Goal: Register for event/course: Sign up to attend an event or enroll in a course

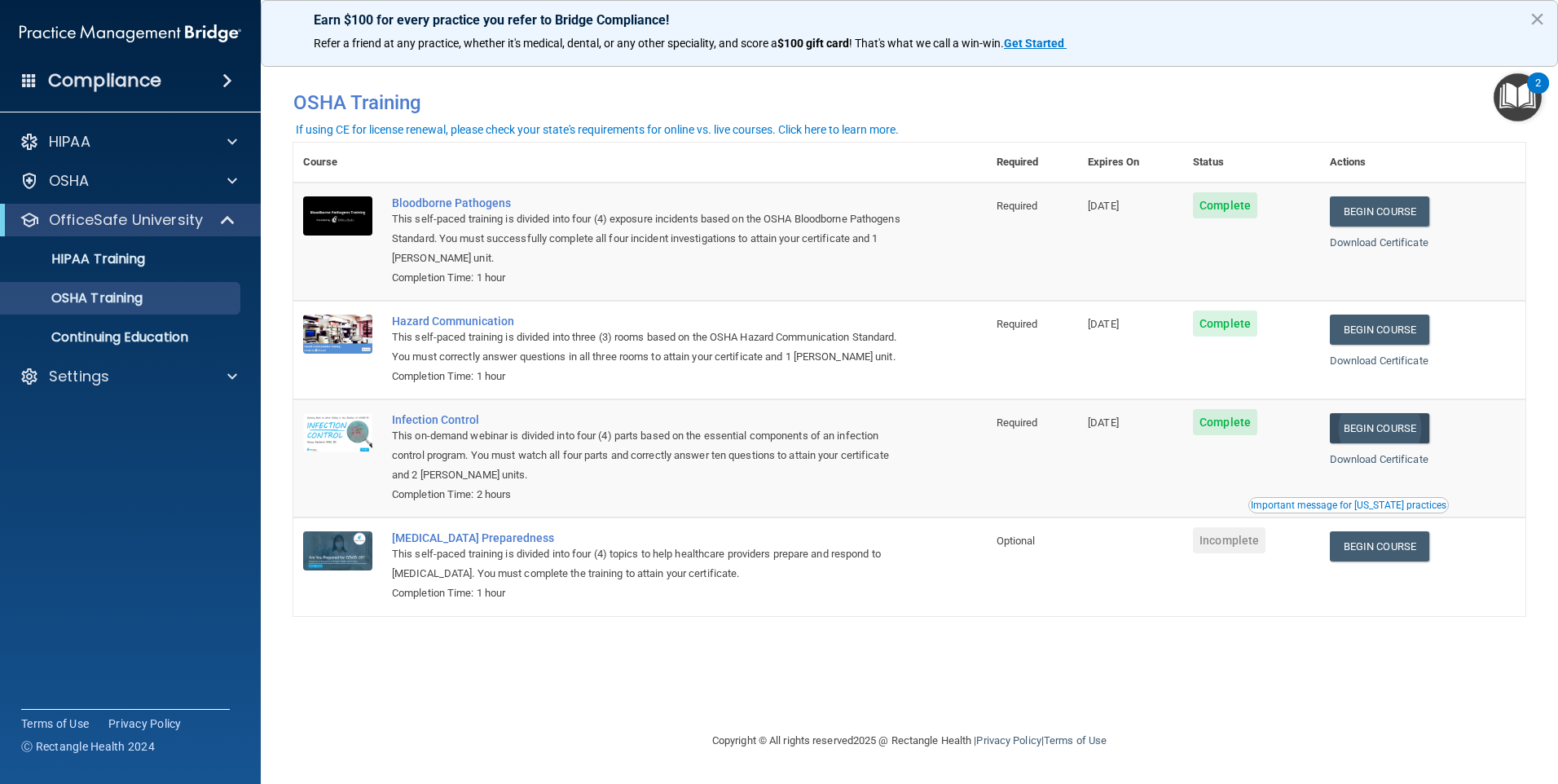
click at [1405, 443] on link "Begin Course" at bounding box center [1380, 428] width 99 height 30
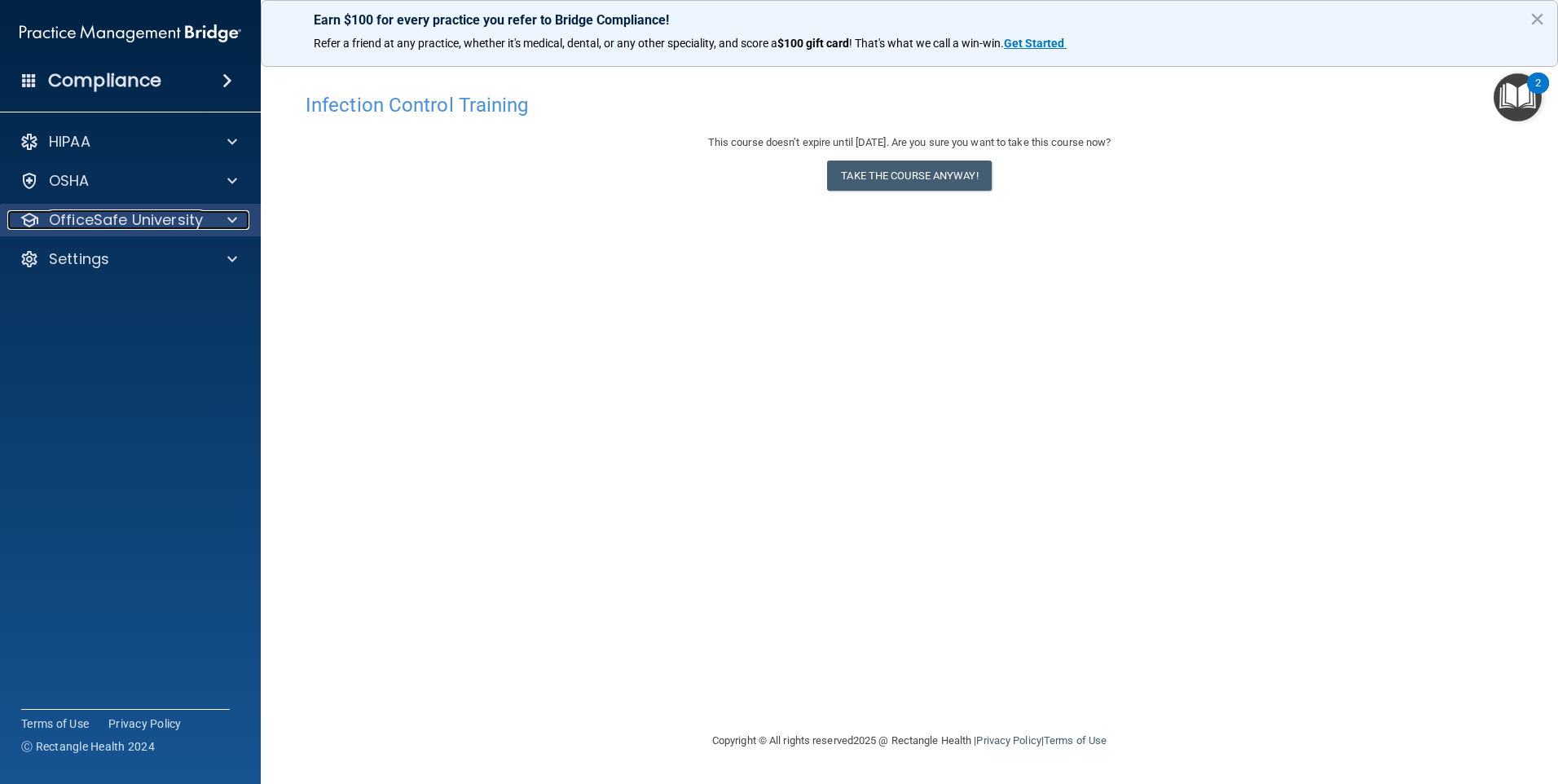
click at [72, 211] on p "OfficeSafe University" at bounding box center [126, 220] width 154 height 20
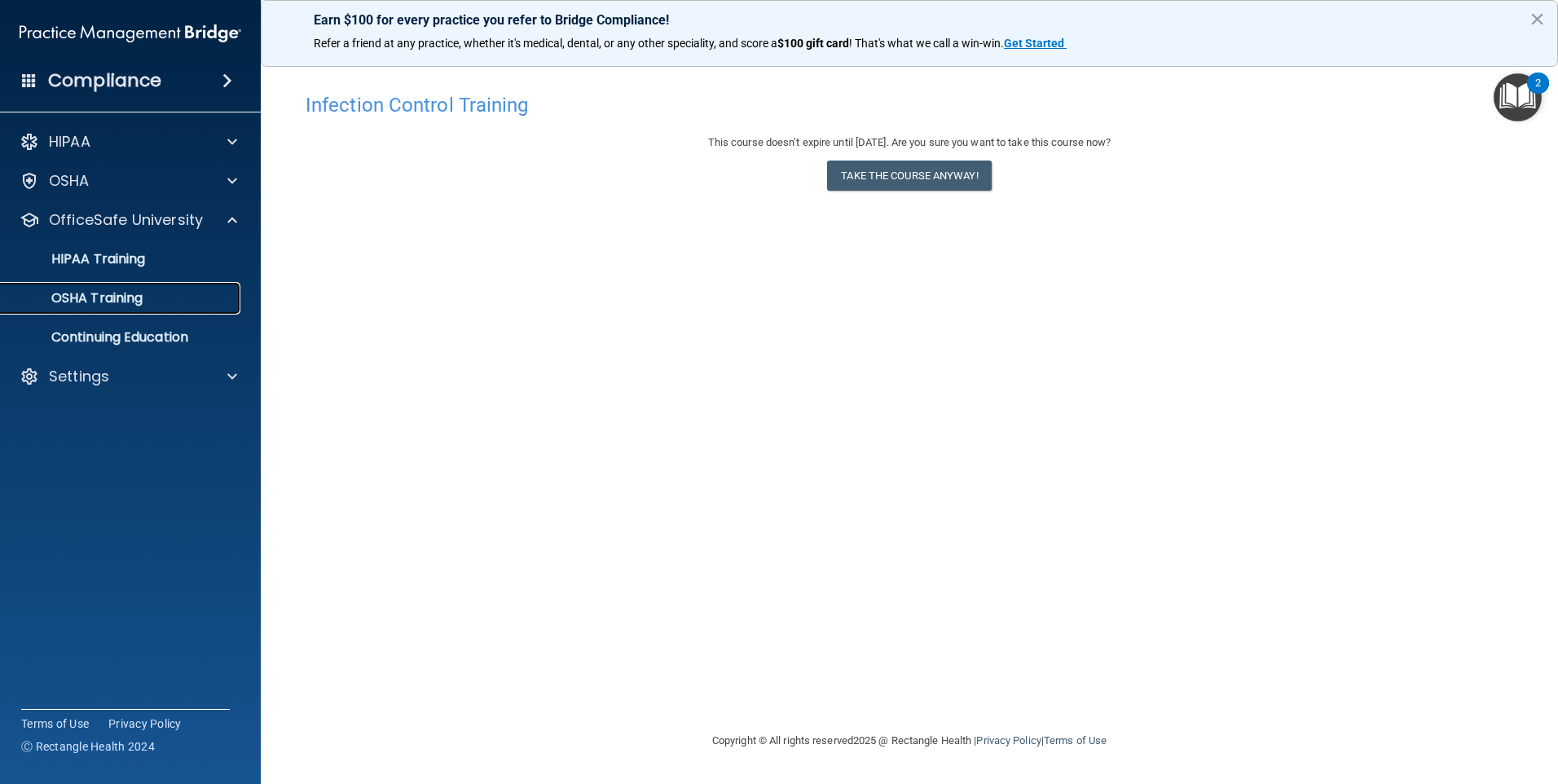
click at [103, 287] on link "OSHA Training" at bounding box center [112, 298] width 257 height 33
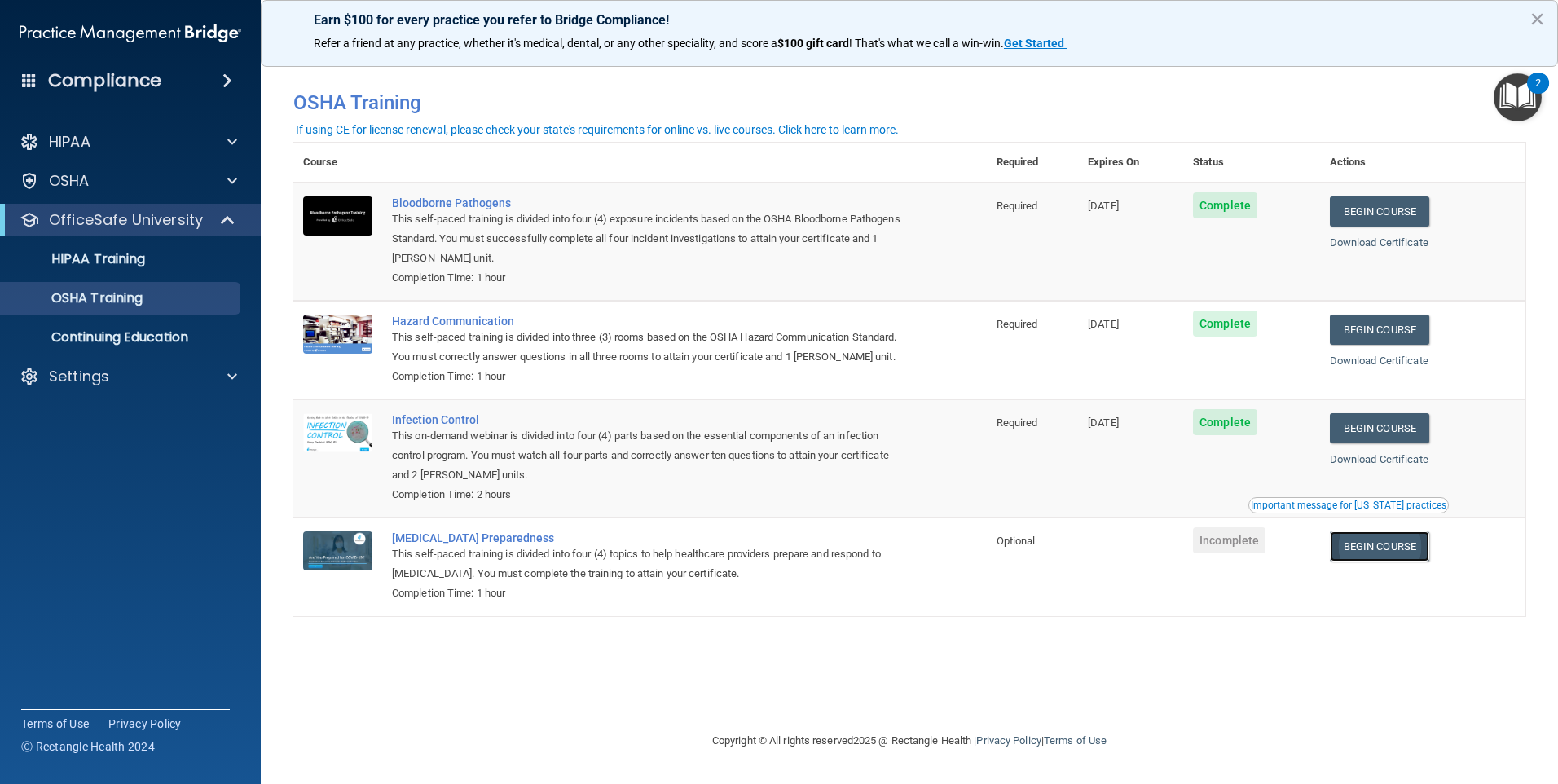
click at [1394, 561] on link "Begin Course" at bounding box center [1380, 546] width 99 height 30
click at [1381, 561] on link "Begin Course" at bounding box center [1380, 546] width 99 height 30
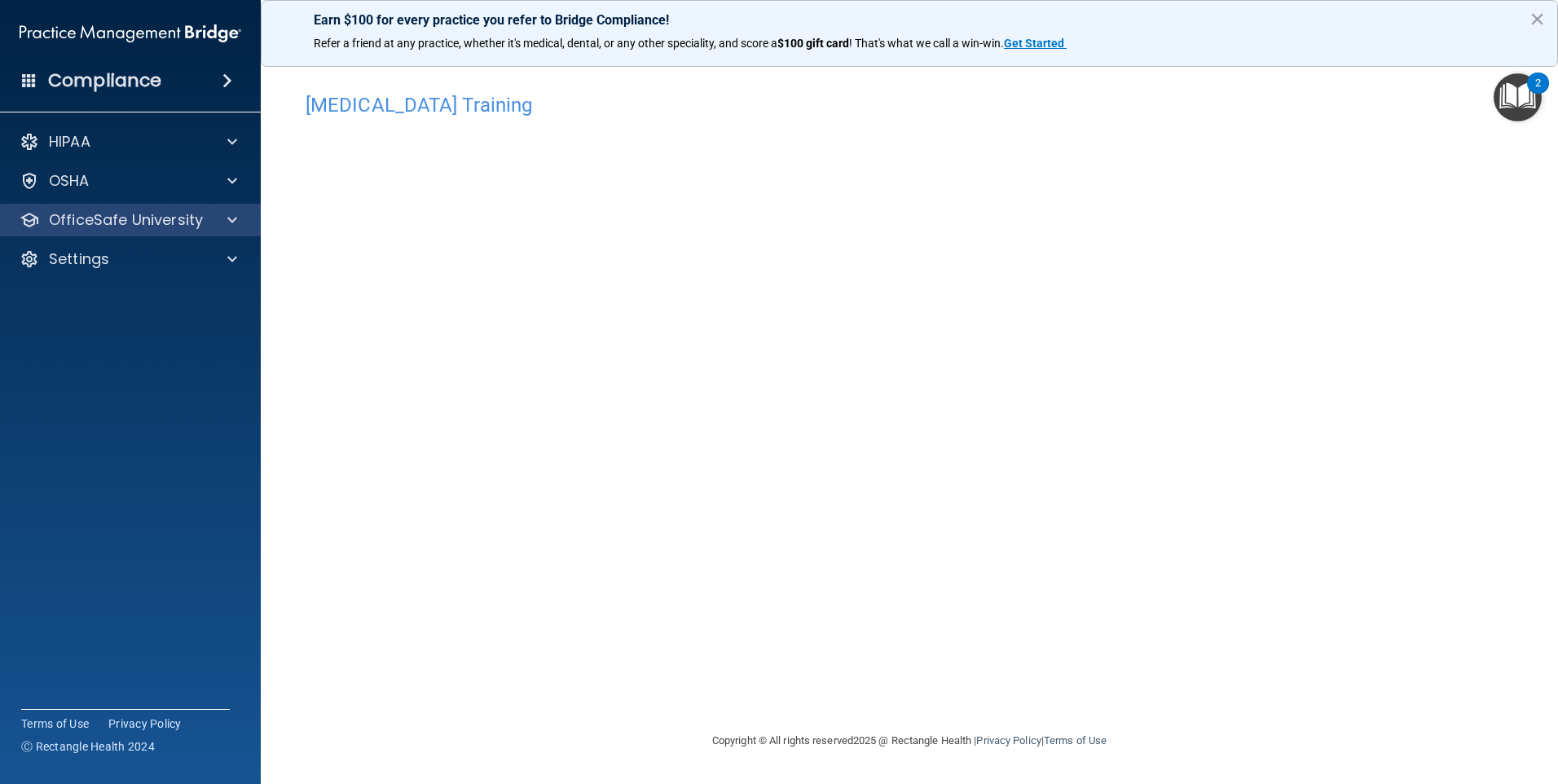
click at [134, 208] on div "OfficeSafe University" at bounding box center [131, 220] width 262 height 33
click at [134, 214] on p "OfficeSafe University" at bounding box center [126, 220] width 154 height 20
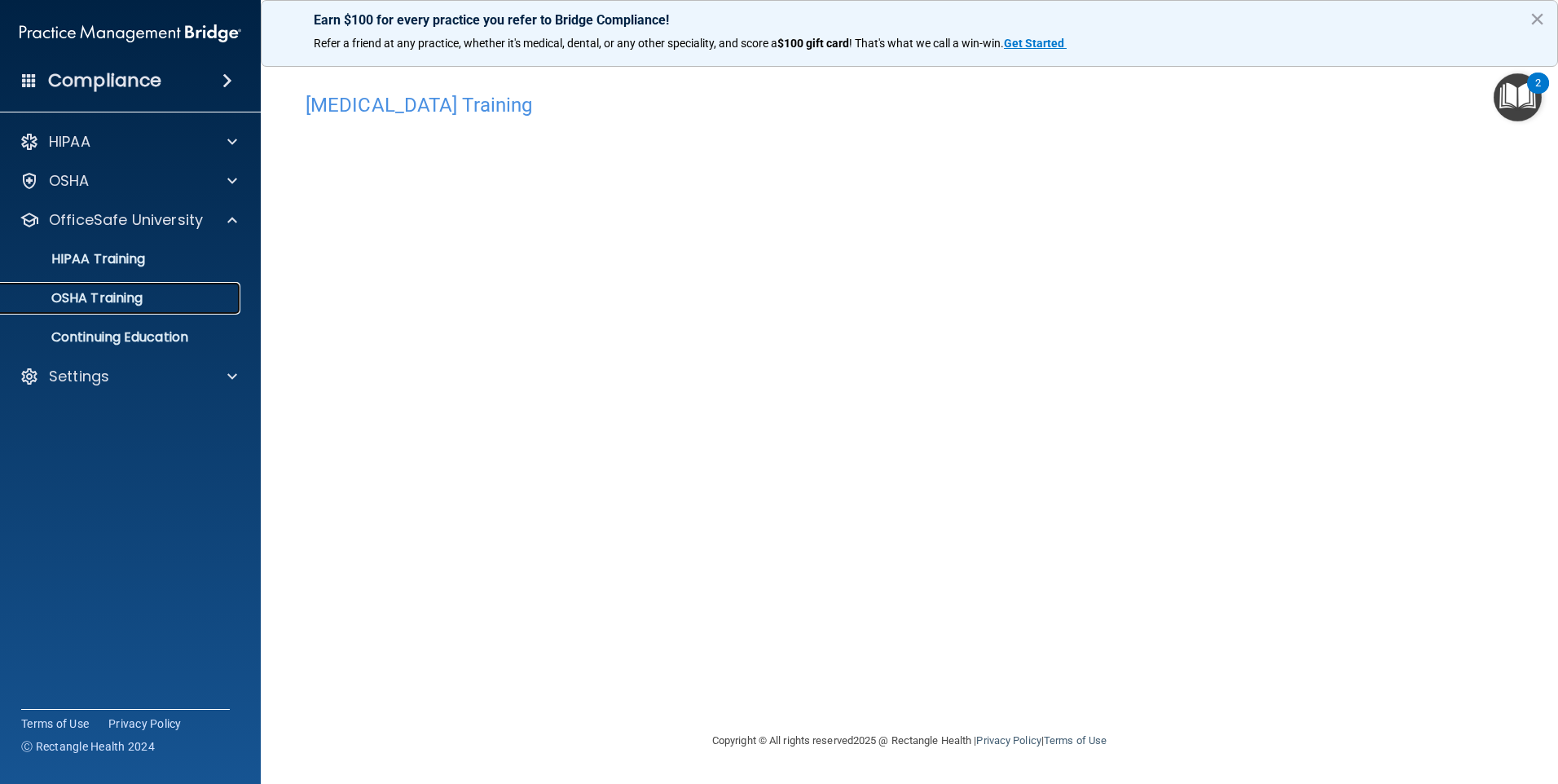
click at [120, 295] on p "OSHA Training" at bounding box center [76, 298] width 132 height 16
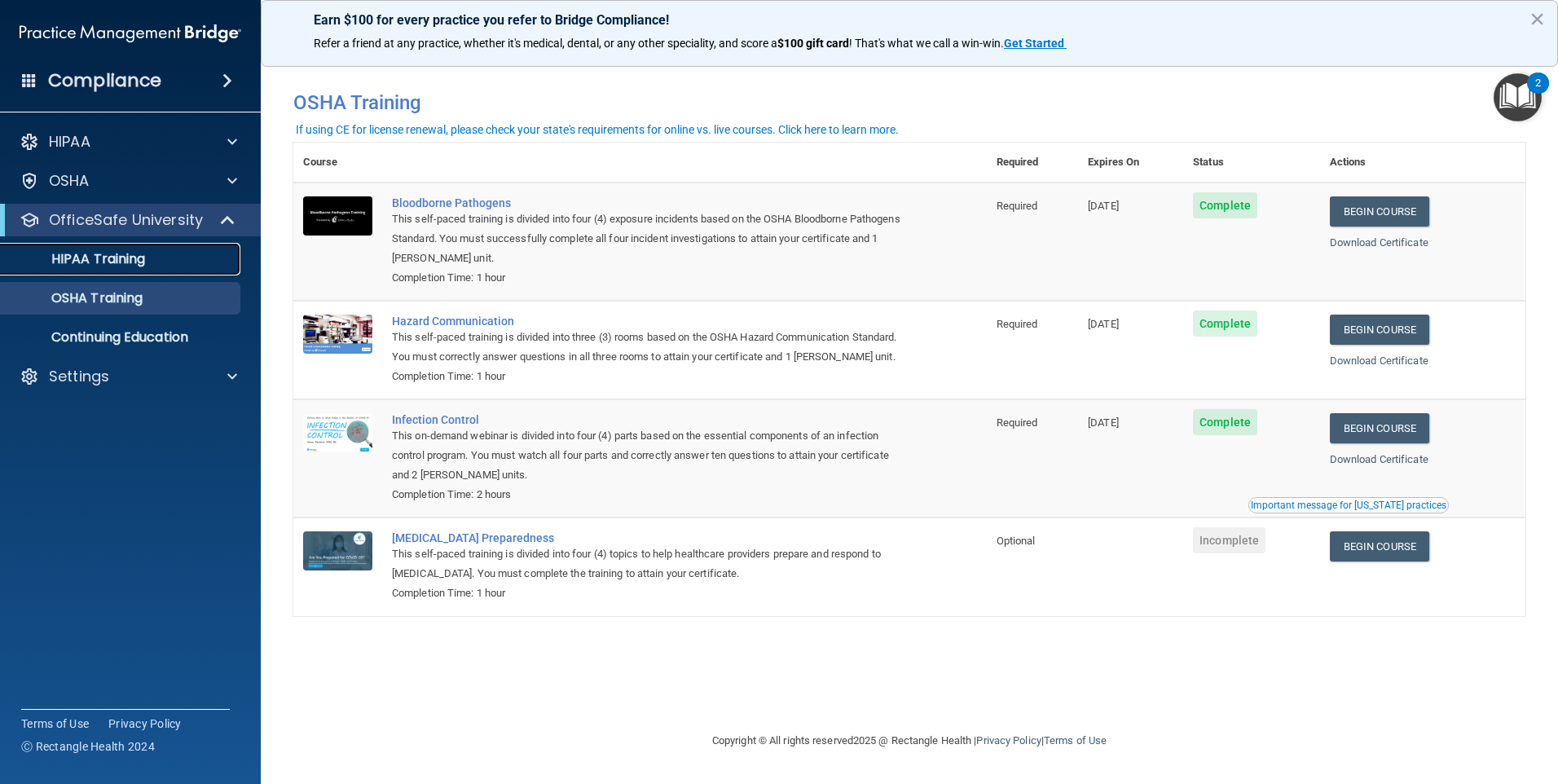
click at [146, 256] on div "HIPAA Training" at bounding box center [122, 258] width 223 height 16
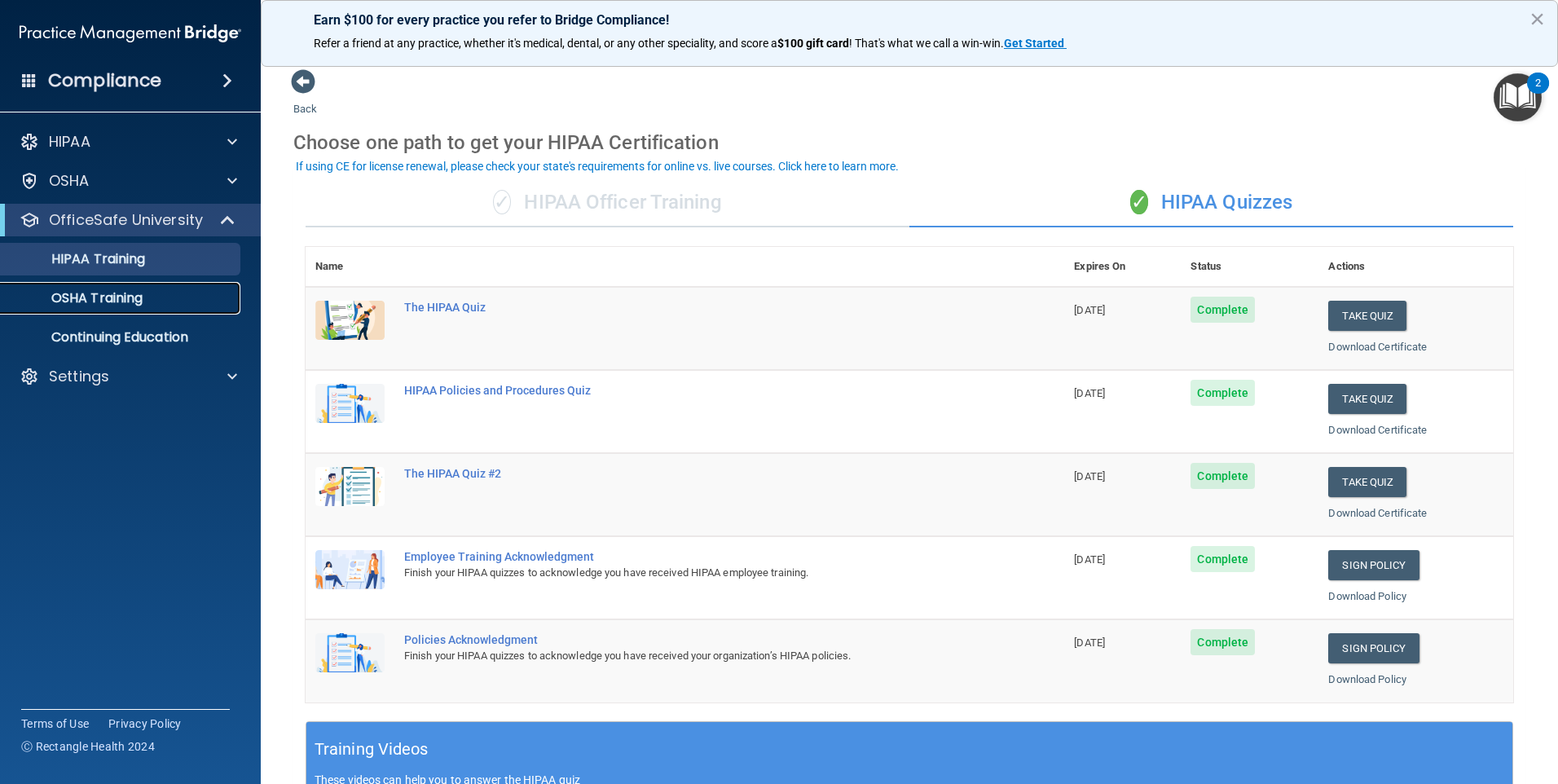
click at [111, 298] on p "OSHA Training" at bounding box center [76, 298] width 132 height 16
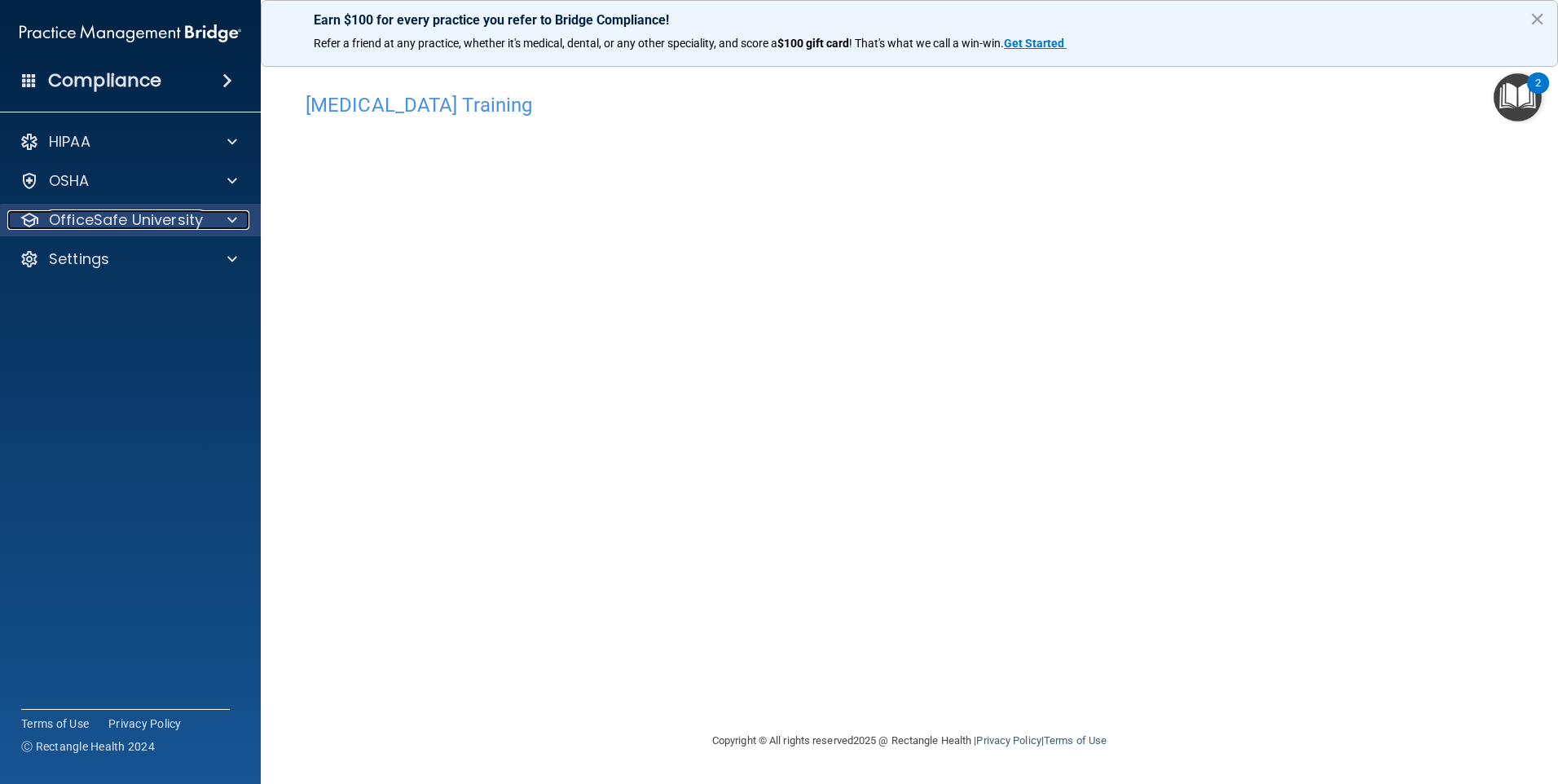
click at [150, 213] on p "OfficeSafe University" at bounding box center [126, 220] width 154 height 20
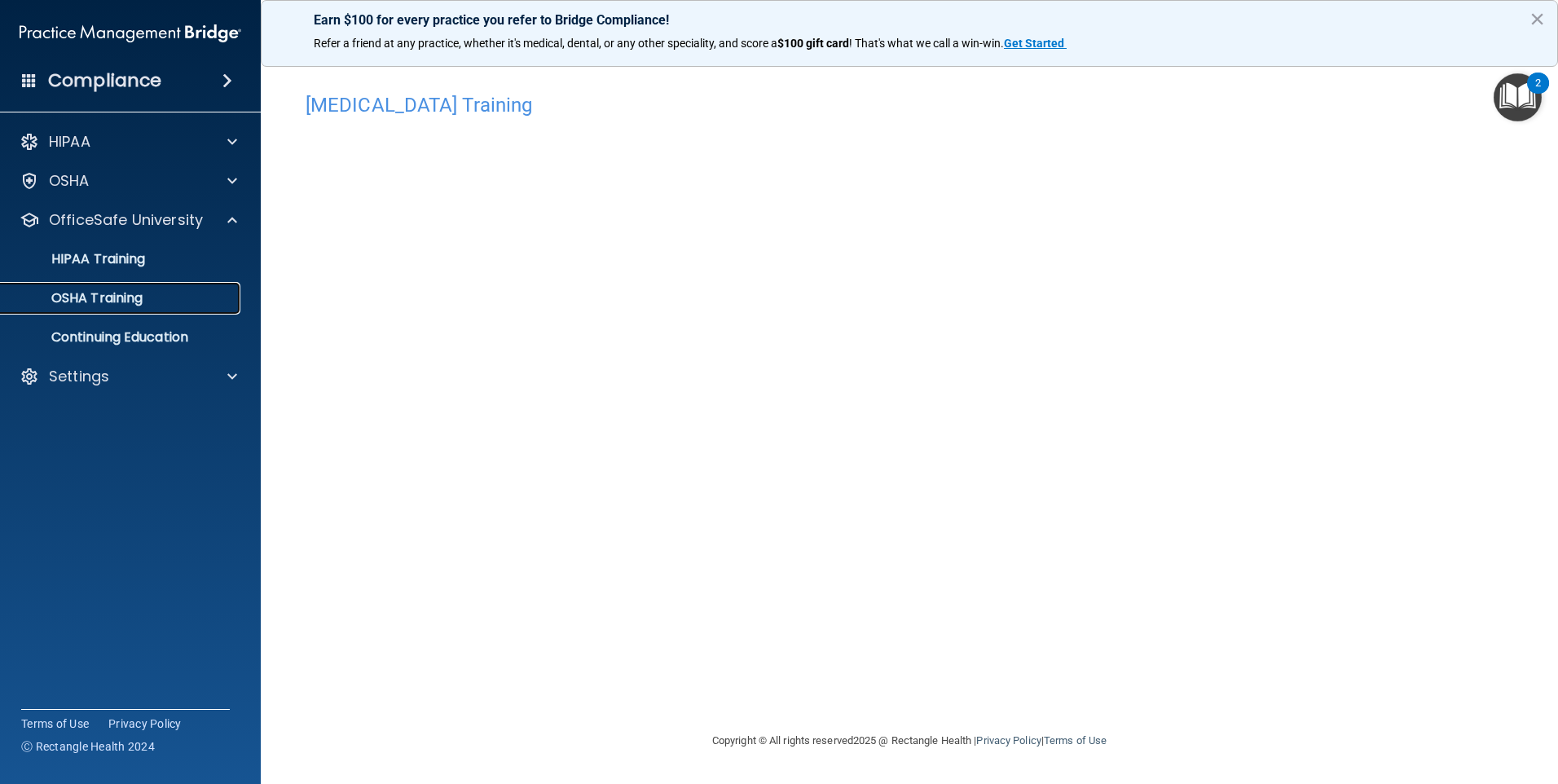
click at [111, 298] on p "OSHA Training" at bounding box center [76, 298] width 132 height 16
